Goal: Browse casually

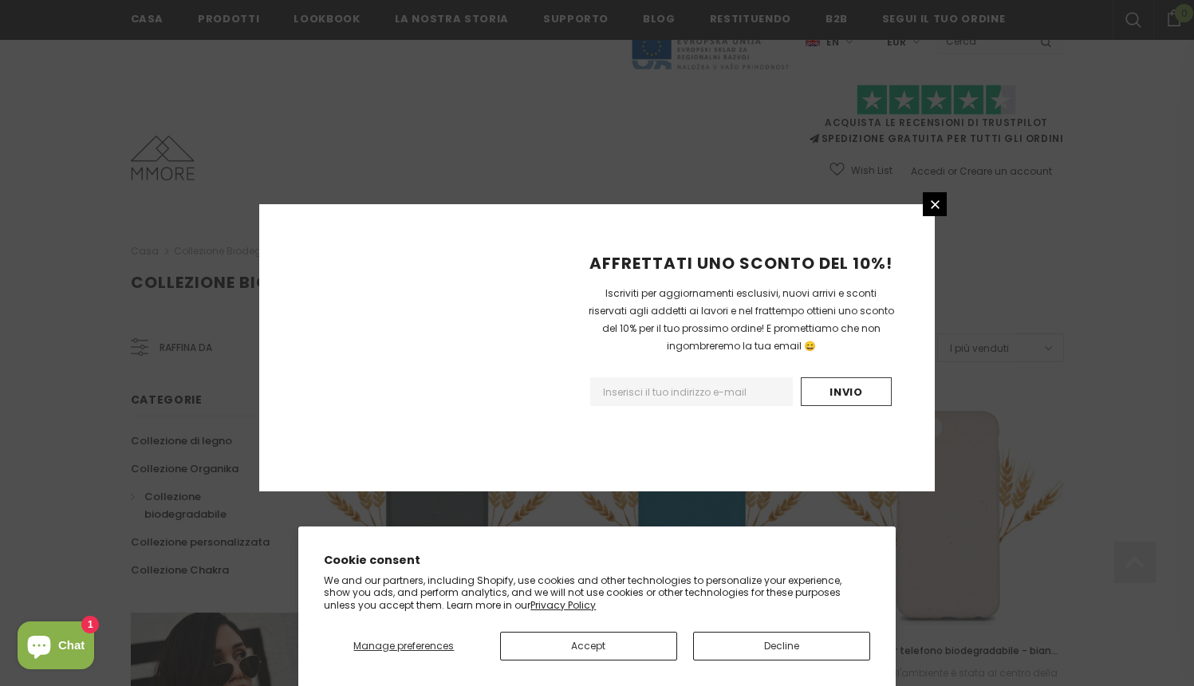
scroll to position [1836, 0]
